Goal: Task Accomplishment & Management: Manage account settings

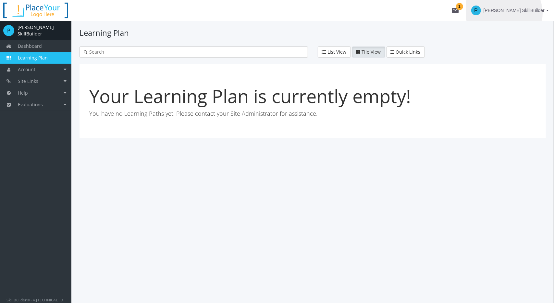
click at [526, 13] on span "[PERSON_NAME] SkillBuilder" at bounding box center [514, 11] width 61 height 12
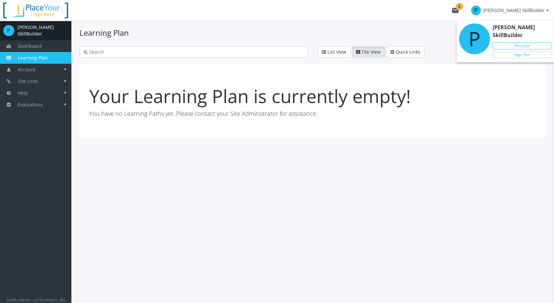
click at [517, 42] on link "Account" at bounding box center [522, 45] width 59 height 7
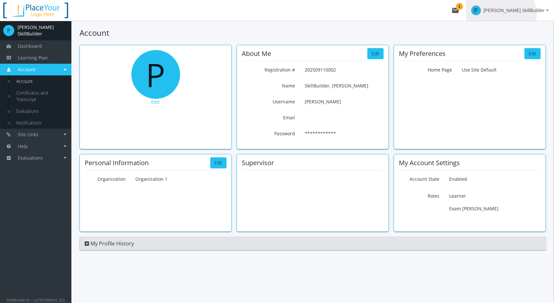
click at [523, 14] on span "[PERSON_NAME] SkillBuilder" at bounding box center [514, 11] width 61 height 12
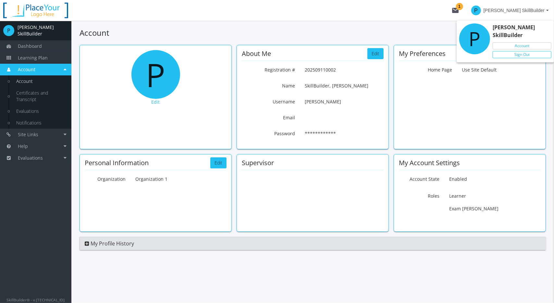
click at [525, 51] on link "Sign Out" at bounding box center [522, 54] width 59 height 7
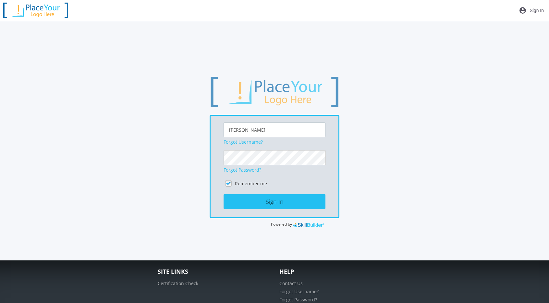
drag, startPoint x: 267, startPoint y: 129, endPoint x: 0, endPoint y: 135, distance: 267.0
click at [14, 133] on div "Dashboard Learning Plan Account Account Certificates and Transcript Evaluations…" at bounding box center [274, 140] width 549 height 239
drag, startPoint x: 240, startPoint y: 130, endPoint x: 294, endPoint y: 131, distance: 54.6
click at [294, 131] on input "evalueaotr" at bounding box center [275, 129] width 102 height 15
type input "evaluator"
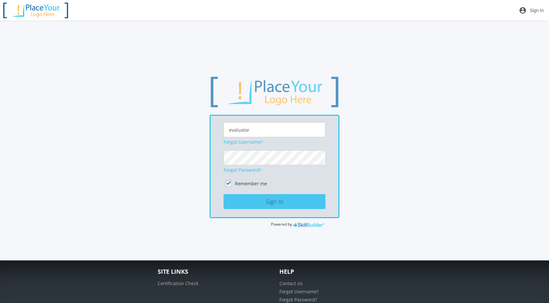
click at [265, 201] on button "Sign In" at bounding box center [275, 201] width 102 height 15
